Goal: Transaction & Acquisition: Purchase product/service

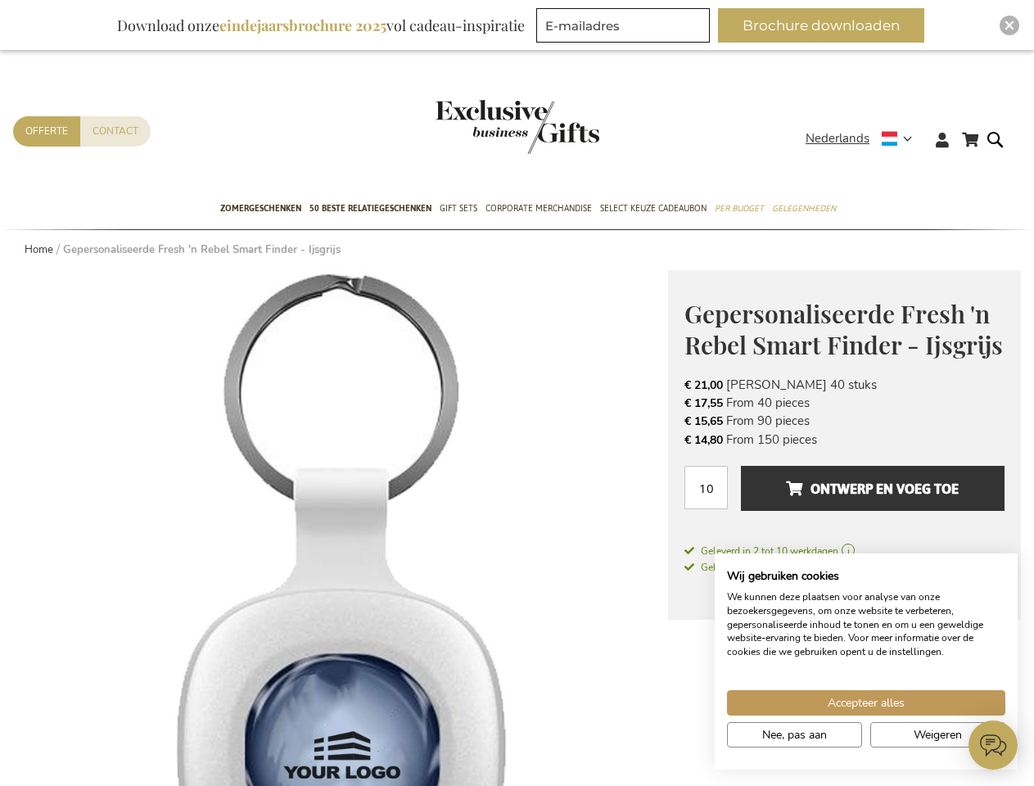
click at [864, 138] on span "Nederlands" at bounding box center [838, 138] width 64 height 19
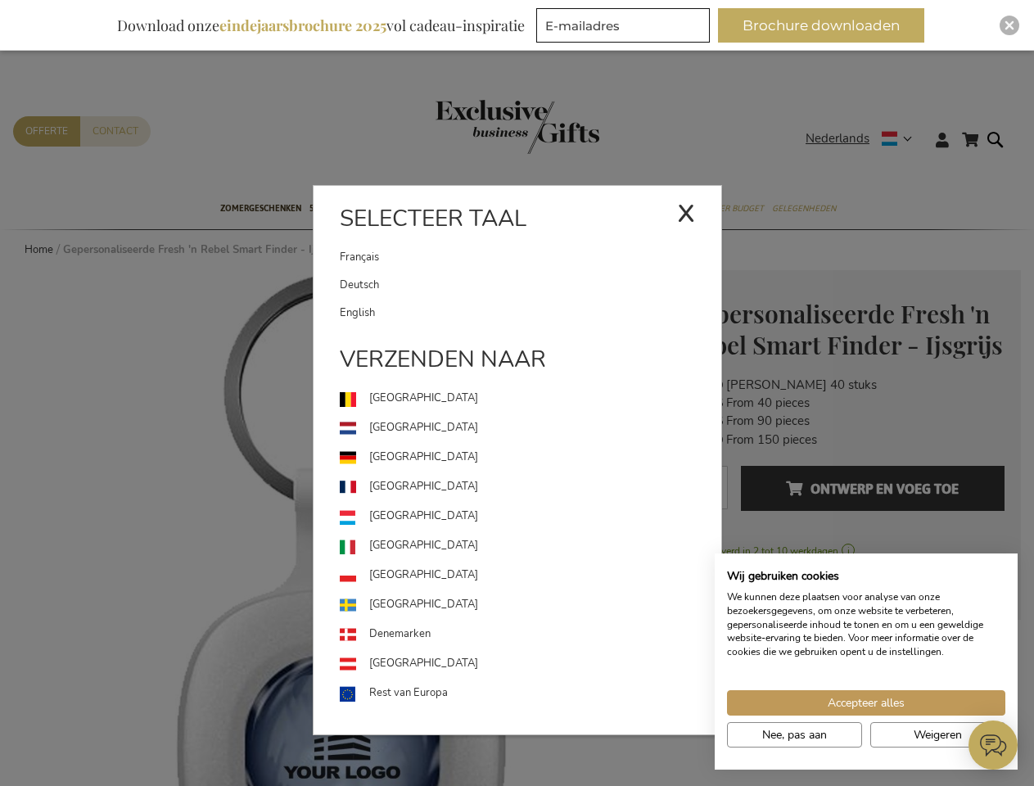
click at [341, 528] on link "[GEOGRAPHIC_DATA]" at bounding box center [531, 516] width 382 height 29
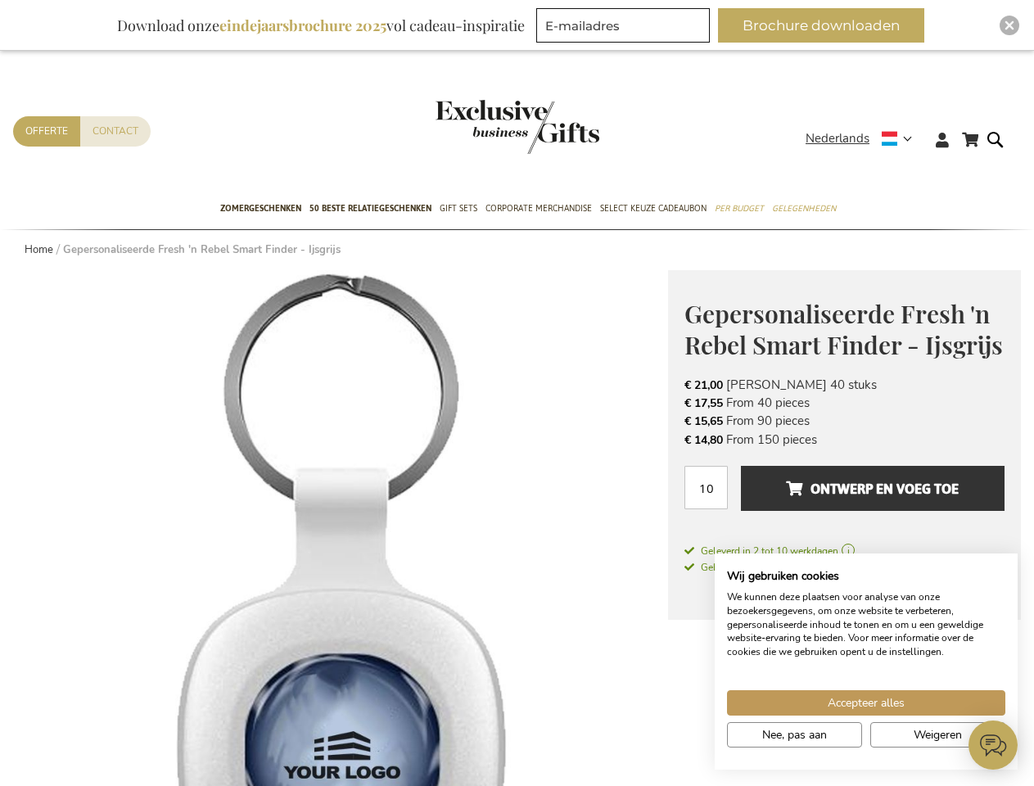
click at [844, 496] on span "Ontwerp en voeg toe" at bounding box center [872, 489] width 173 height 26
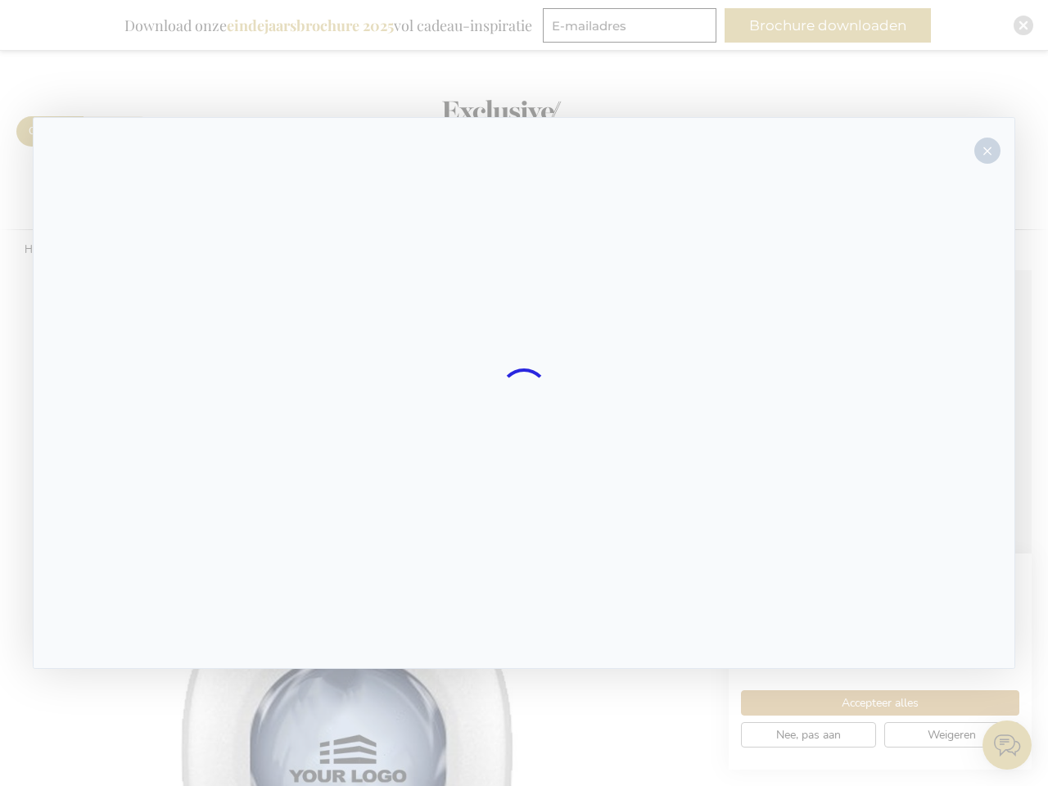
click at [873, 488] on div at bounding box center [524, 393] width 983 height 552
click at [828, 25] on div at bounding box center [524, 393] width 1048 height 786
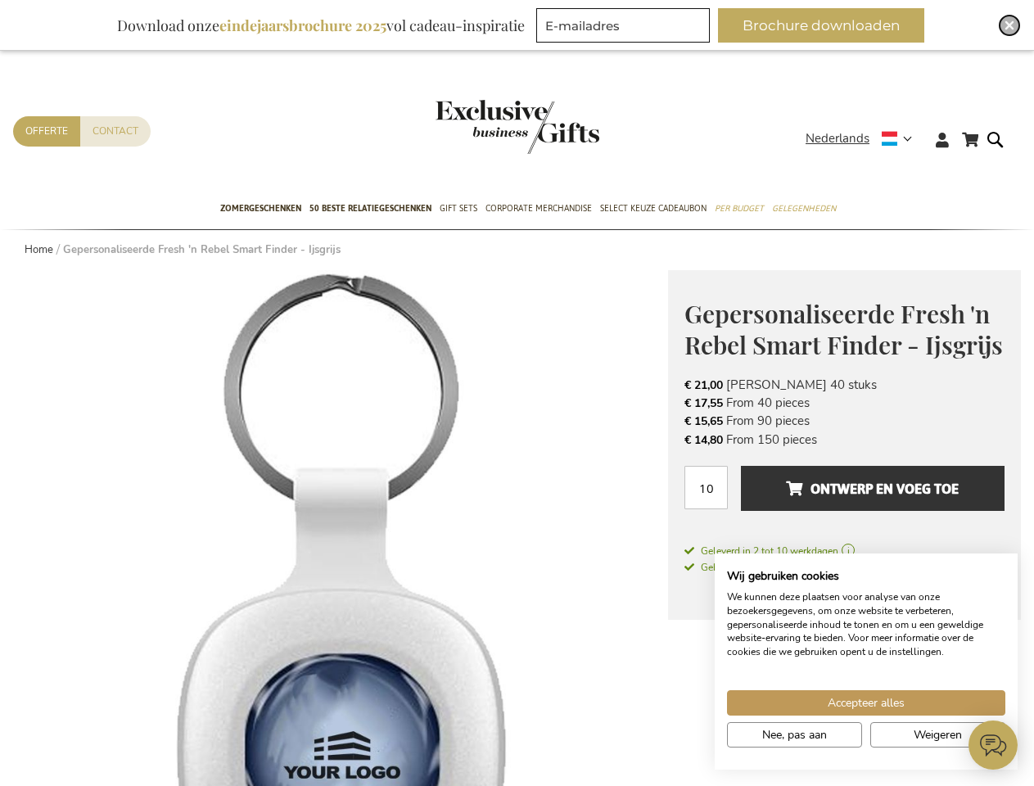
click at [1010, 25] on img "Close" at bounding box center [1010, 25] width 10 height 10
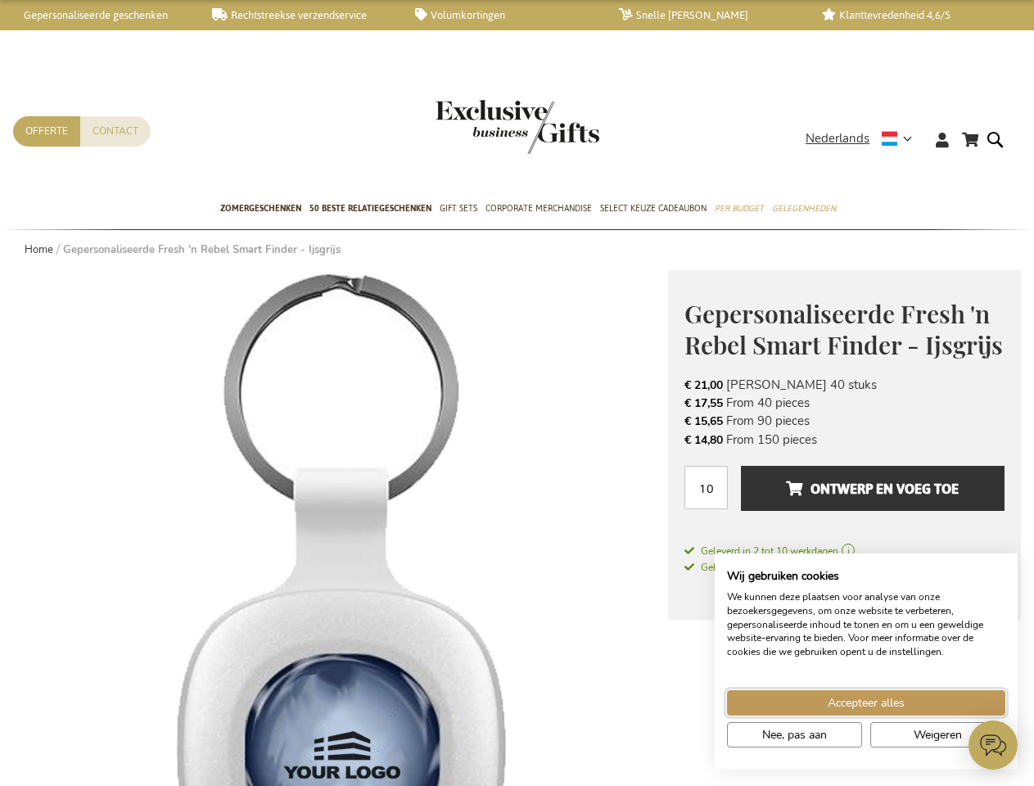
click at [866, 703] on span "Accepteer alles" at bounding box center [866, 702] width 77 height 17
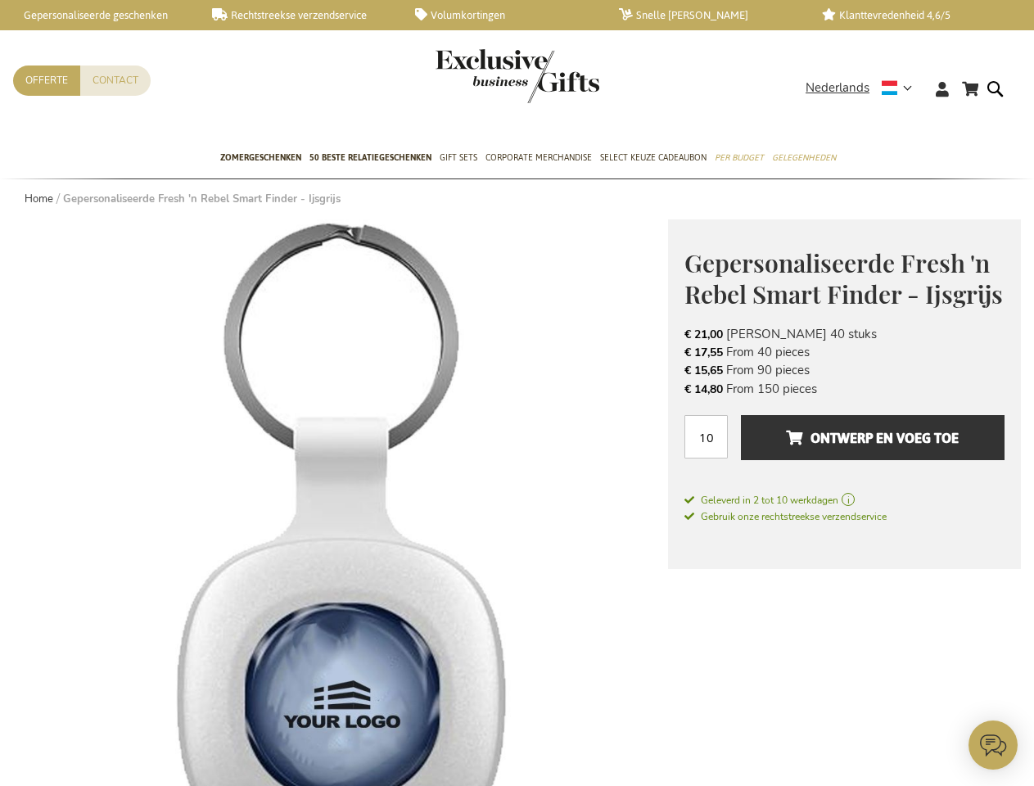
click at [993, 745] on icon at bounding box center [993, 745] width 49 height 49
